Goal: Transaction & Acquisition: Book appointment/travel/reservation

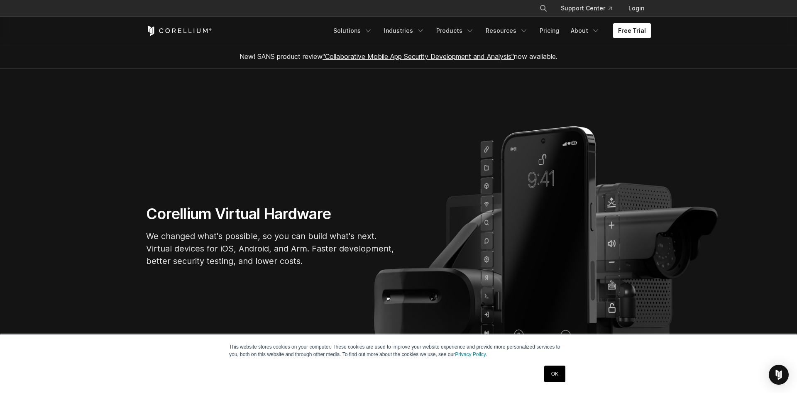
click at [636, 32] on link "Free Trial" at bounding box center [632, 30] width 38 height 15
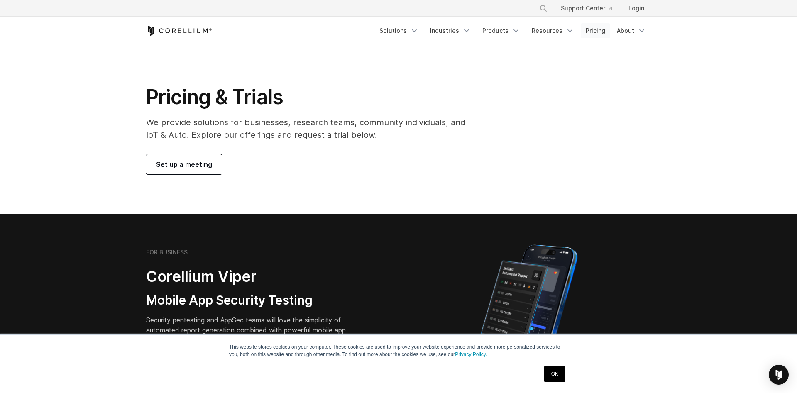
click at [597, 30] on link "Pricing" at bounding box center [595, 30] width 29 height 15
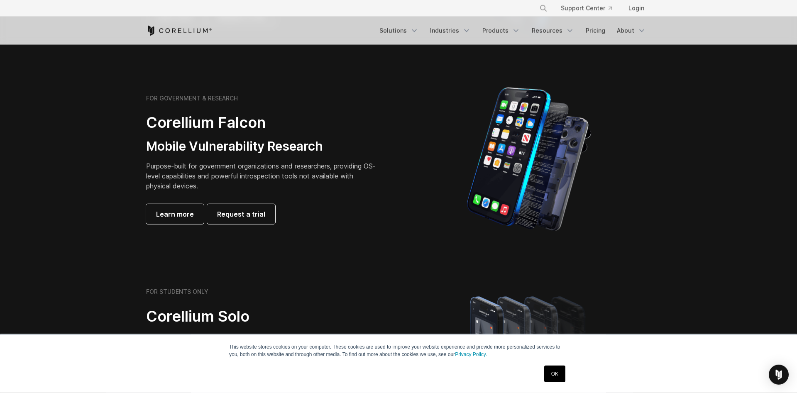
scroll to position [423, 0]
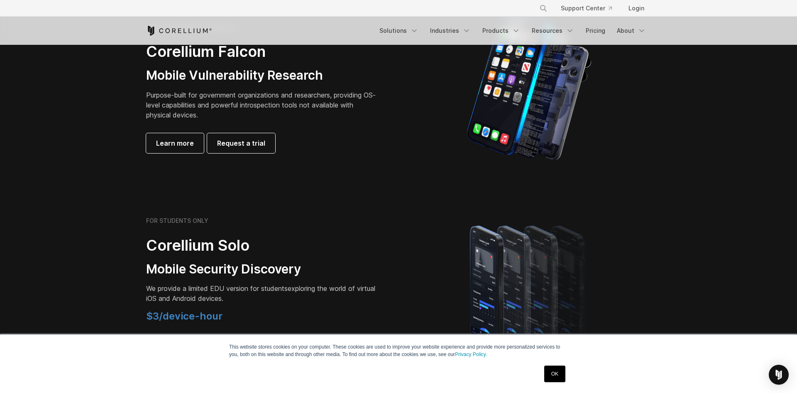
click at [550, 375] on link "OK" at bounding box center [554, 374] width 21 height 17
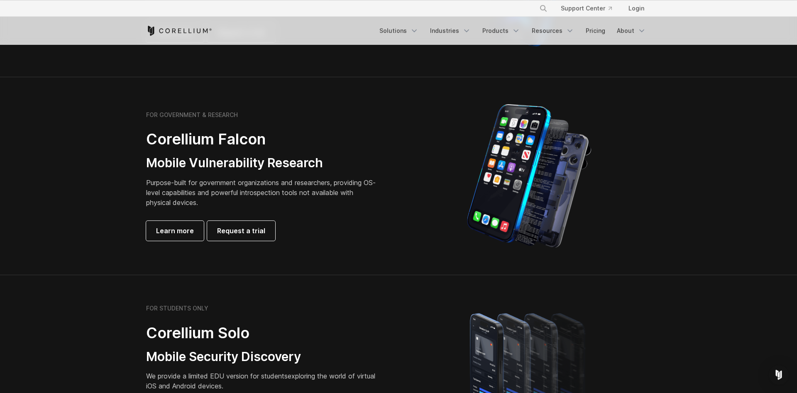
scroll to position [0, 0]
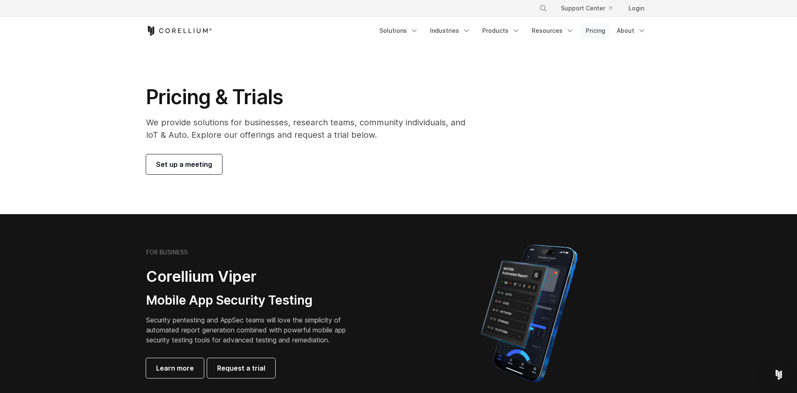
click at [599, 28] on link "Pricing" at bounding box center [595, 30] width 29 height 15
click at [181, 169] on span "Set up a meeting" at bounding box center [184, 164] width 56 height 10
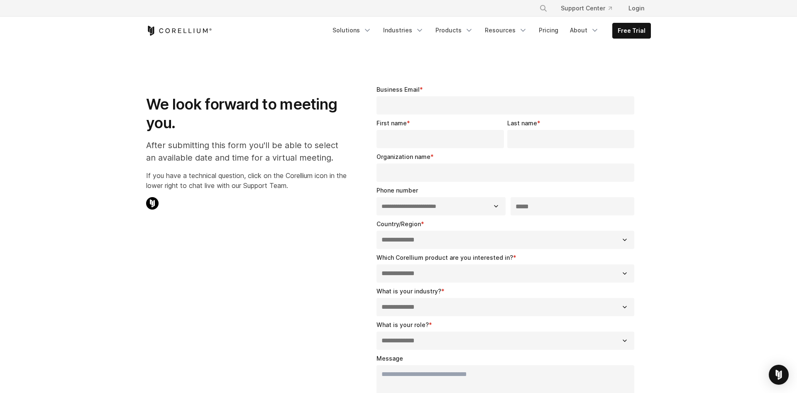
select select "**"
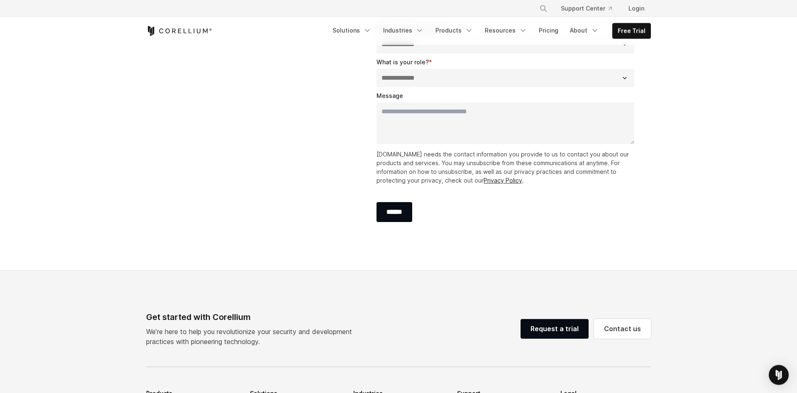
scroll to position [219, 0]
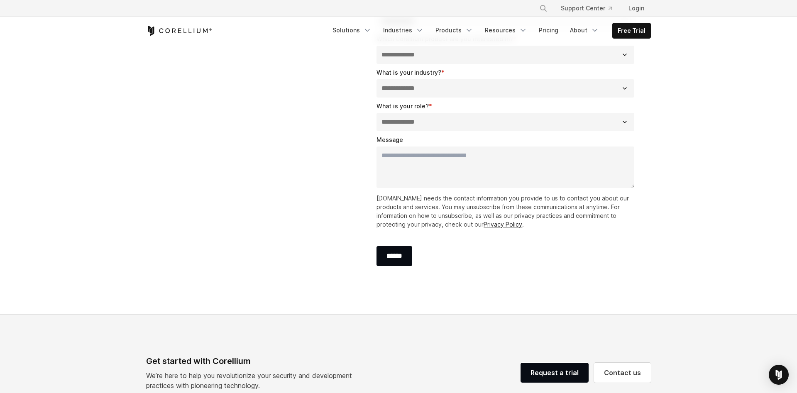
click at [183, 29] on icon "Corellium Home" at bounding box center [179, 31] width 66 height 10
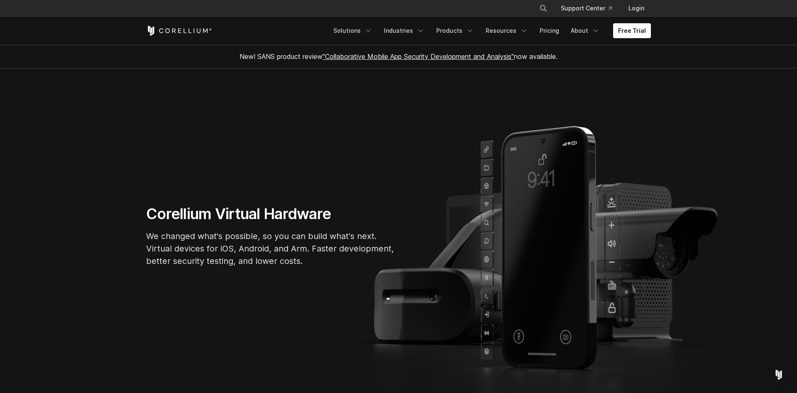
click at [567, 248] on div "Corellium Virtual Hardware We changed what's possible, so you can build what's …" at bounding box center [398, 239] width 521 height 69
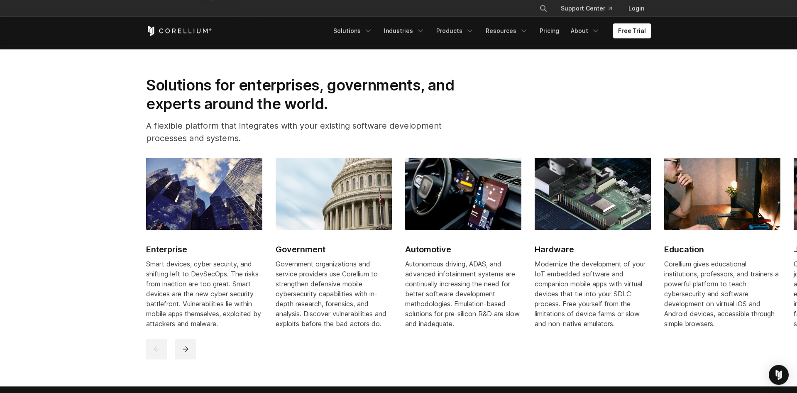
scroll to position [988, 0]
